Goal: Information Seeking & Learning: Check status

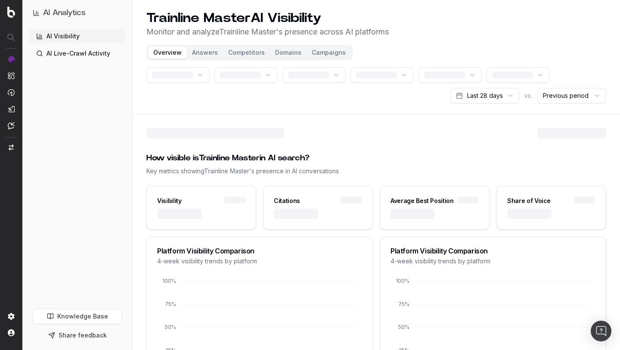
click at [61, 55] on link "AI Live-Crawl Activity" at bounding box center [77, 54] width 96 height 14
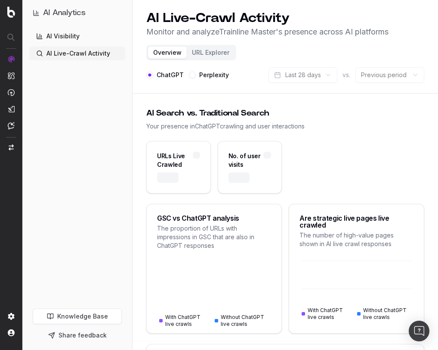
click at [367, 115] on div "AI Search vs. Traditional Search" at bounding box center [285, 113] width 278 height 12
